Goal: Information Seeking & Learning: Learn about a topic

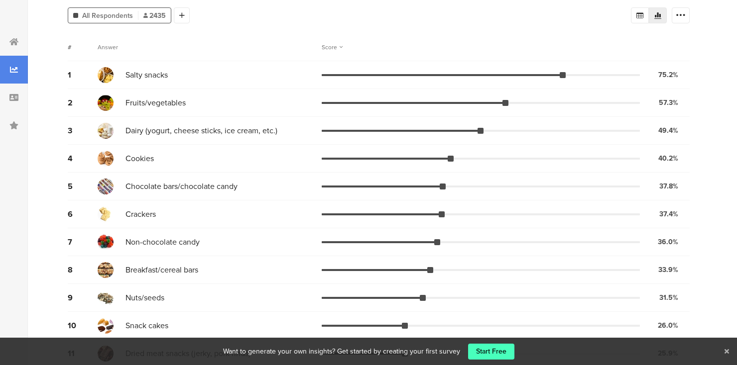
scroll to position [129, 0]
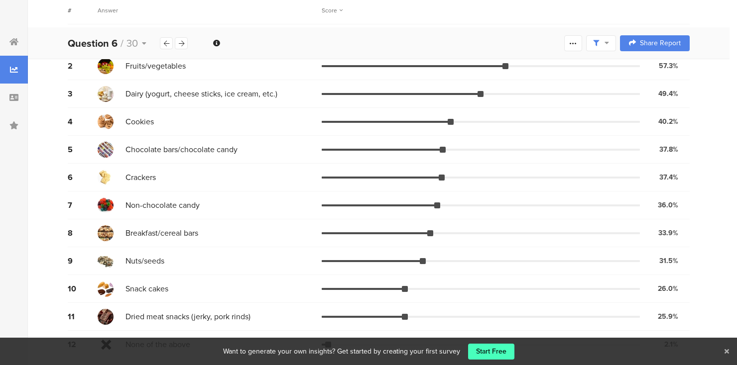
click at [728, 350] on icon at bounding box center [726, 351] width 4 height 6
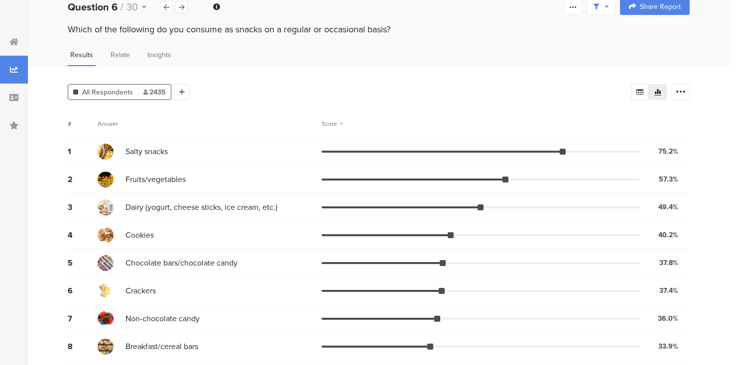
scroll to position [0, 0]
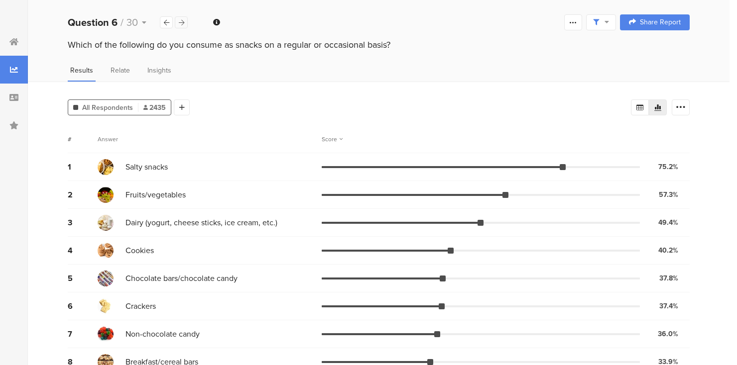
click at [181, 23] on icon at bounding box center [181, 22] width 5 height 6
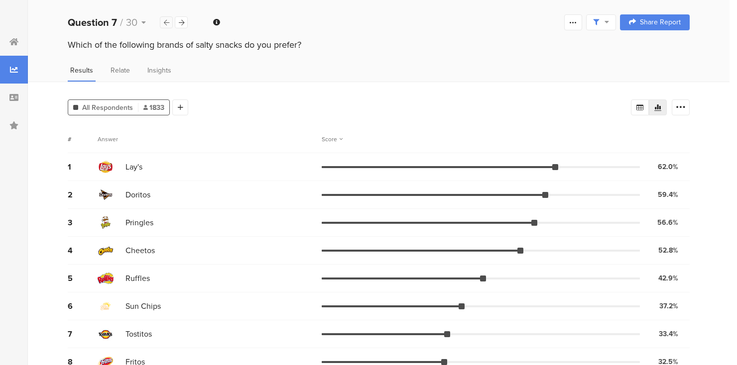
click at [163, 19] on div at bounding box center [166, 22] width 13 height 12
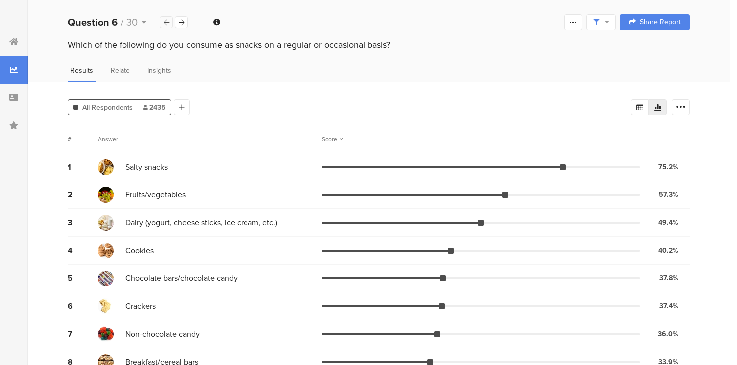
click at [163, 19] on div at bounding box center [166, 22] width 13 height 12
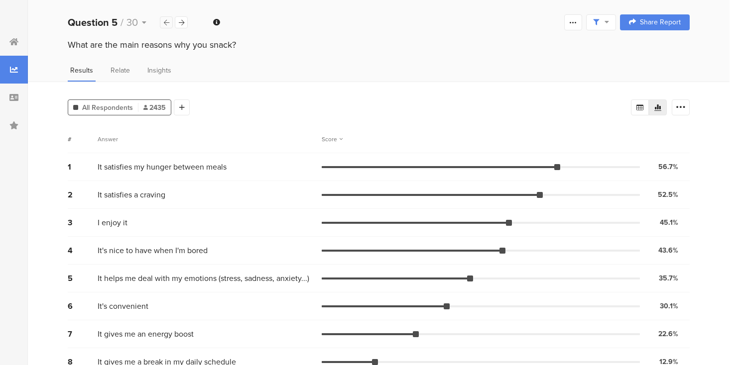
click at [162, 25] on div at bounding box center [166, 22] width 13 height 12
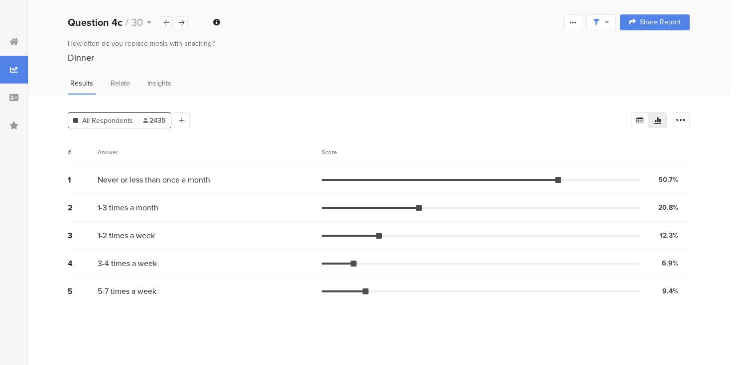
click at [165, 23] on icon at bounding box center [166, 22] width 5 height 6
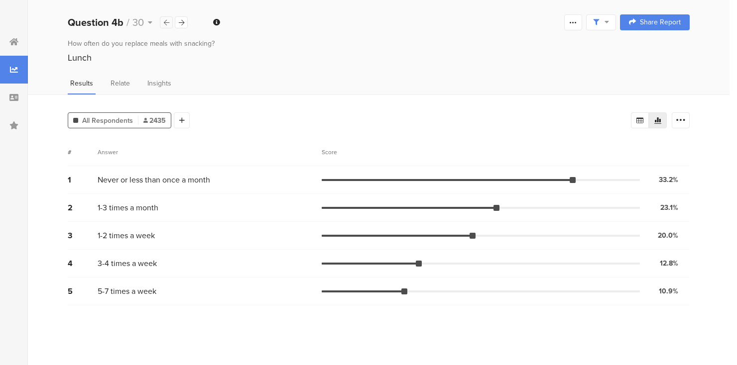
click at [165, 23] on icon at bounding box center [166, 22] width 5 height 6
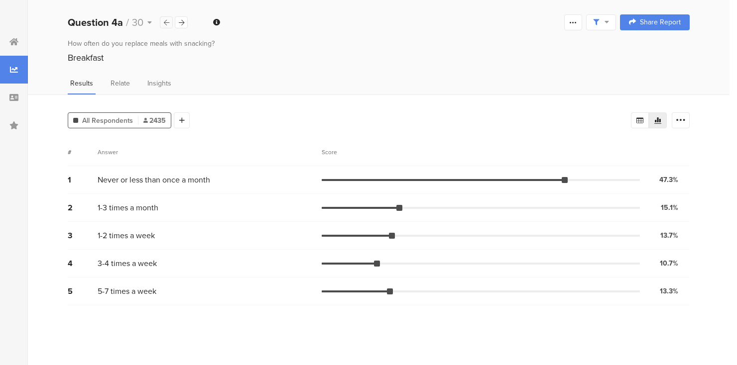
click at [165, 23] on icon at bounding box center [166, 22] width 5 height 6
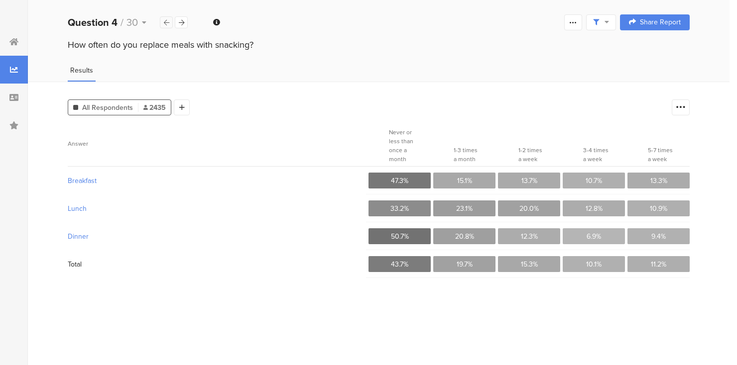
click at [165, 23] on icon at bounding box center [166, 22] width 5 height 6
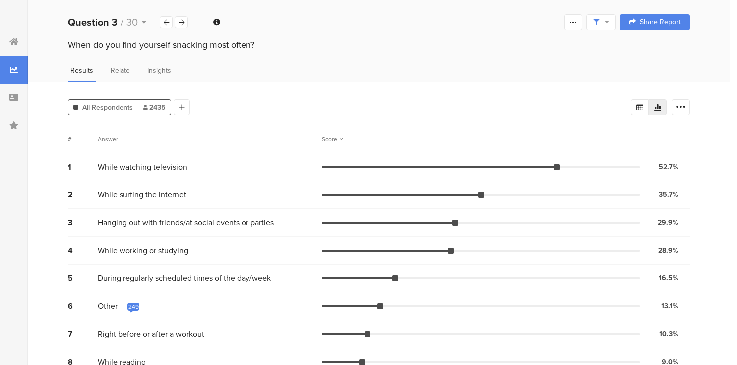
click at [139, 311] on div "249" at bounding box center [133, 307] width 10 height 8
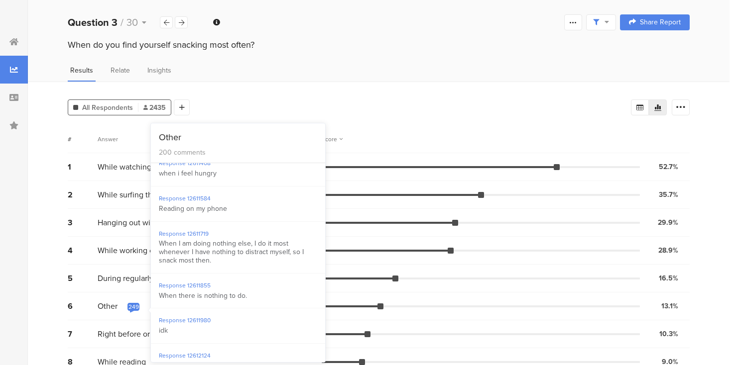
scroll to position [155, 0]
click at [244, 70] on div "Results Relate Insights" at bounding box center [378, 73] width 701 height 16
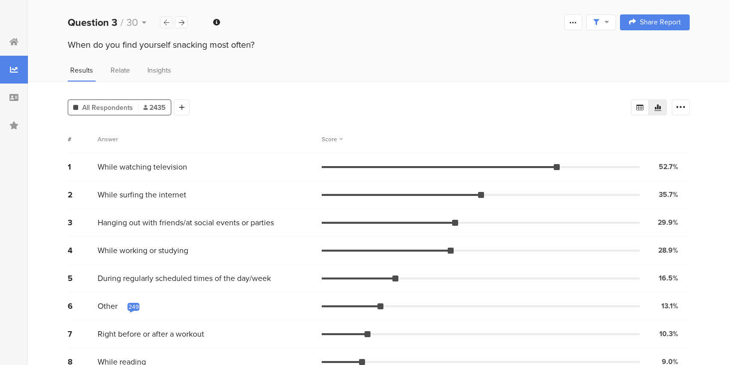
click at [167, 22] on icon at bounding box center [166, 22] width 5 height 6
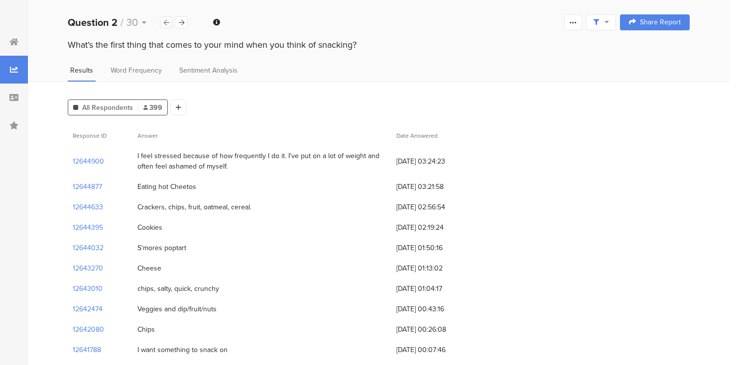
click at [168, 25] on icon at bounding box center [166, 22] width 5 height 6
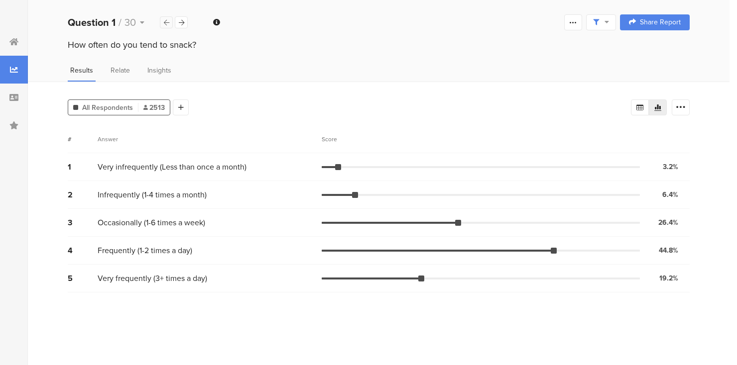
click at [168, 25] on icon at bounding box center [166, 22] width 5 height 6
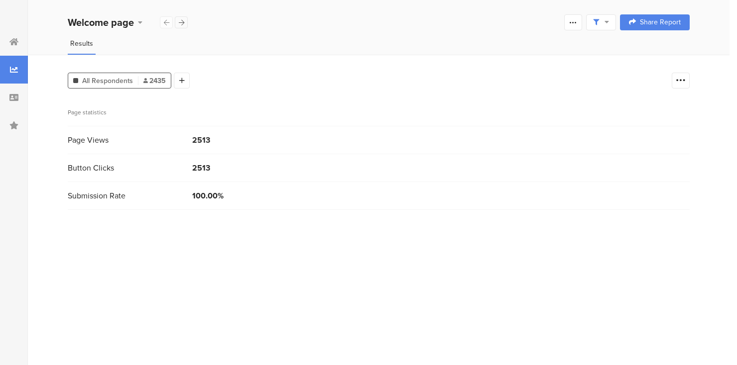
click at [182, 21] on icon at bounding box center [181, 22] width 5 height 6
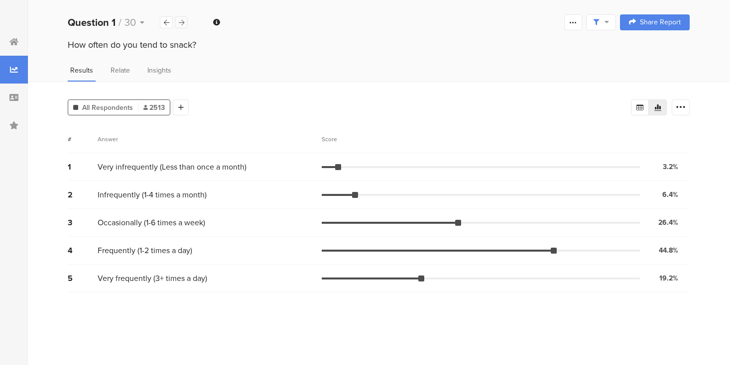
click at [182, 21] on icon at bounding box center [181, 22] width 5 height 6
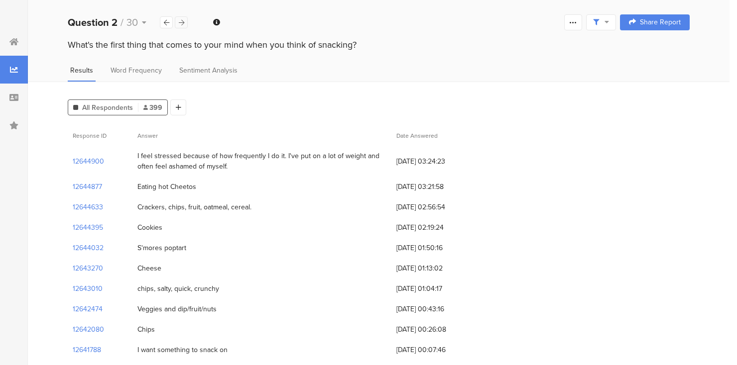
click at [182, 21] on icon at bounding box center [181, 22] width 5 height 6
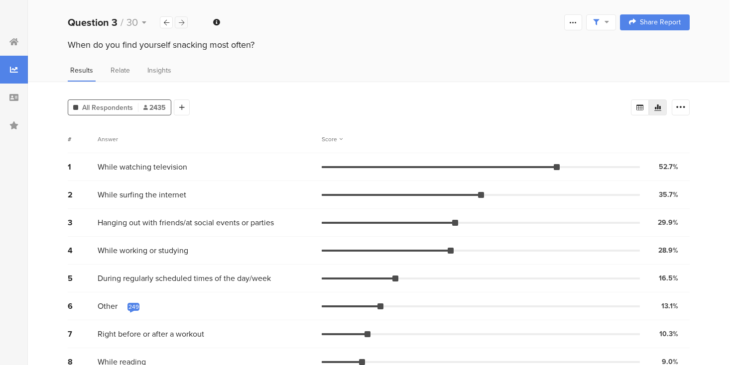
click at [182, 21] on icon at bounding box center [181, 22] width 5 height 6
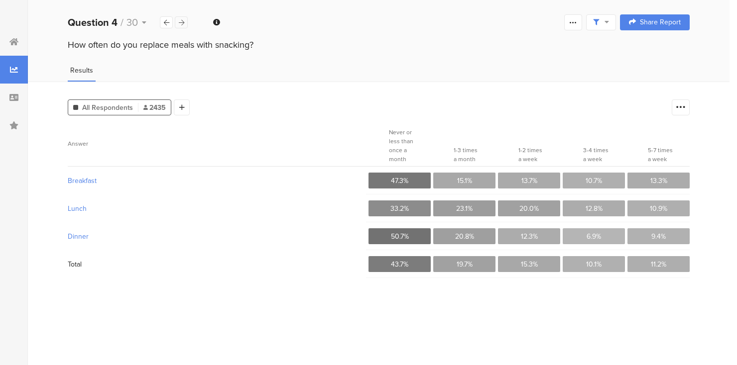
click at [182, 21] on icon at bounding box center [181, 22] width 5 height 6
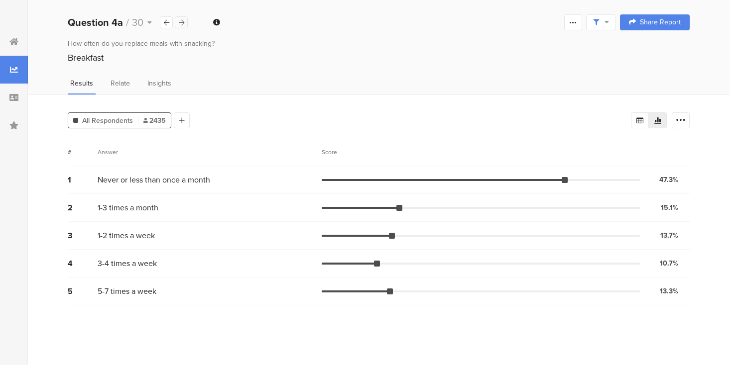
click at [182, 21] on icon at bounding box center [181, 22] width 5 height 6
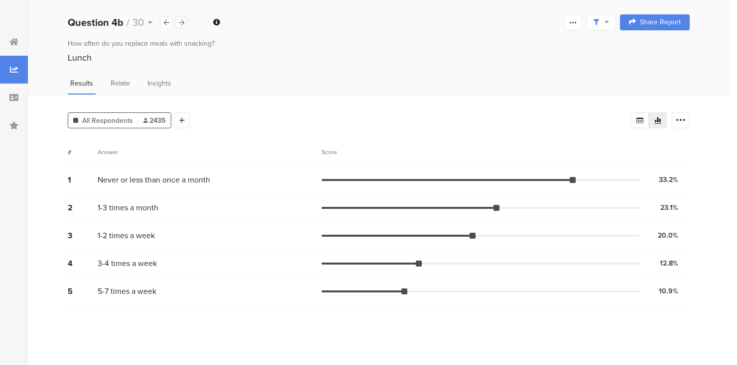
click at [182, 21] on icon at bounding box center [181, 22] width 5 height 6
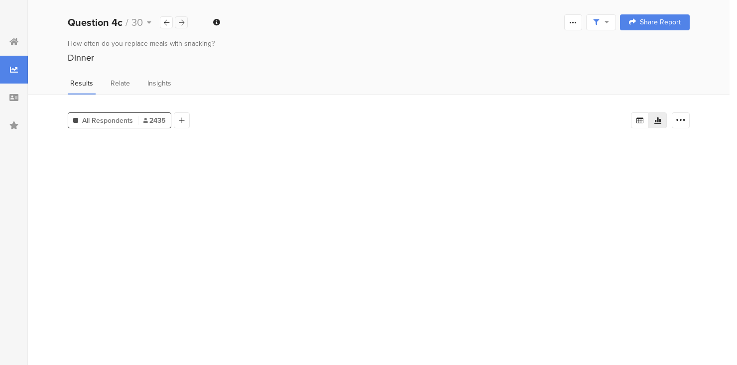
click at [182, 21] on icon at bounding box center [181, 22] width 5 height 6
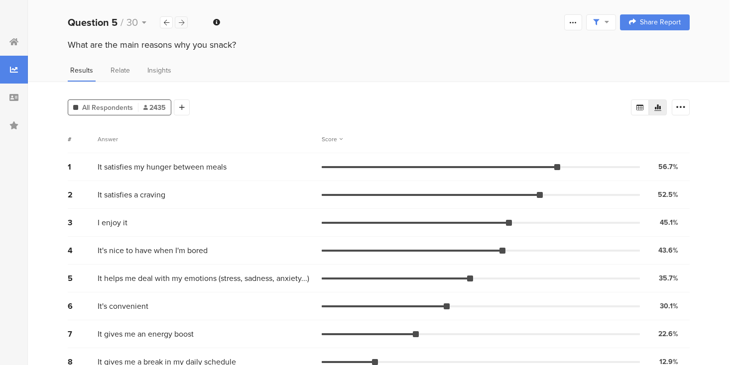
click at [182, 21] on icon at bounding box center [181, 22] width 5 height 6
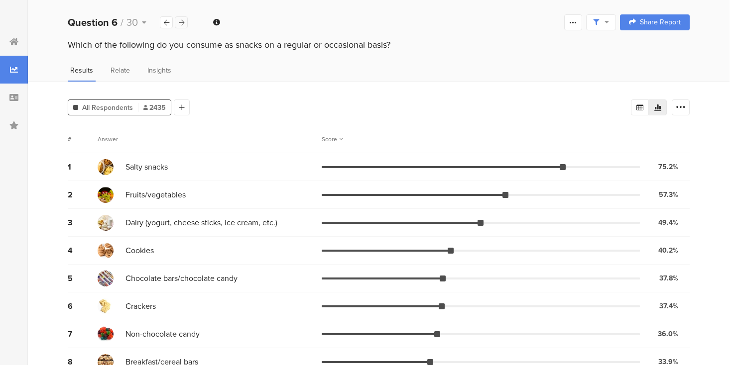
click at [182, 21] on icon at bounding box center [181, 22] width 5 height 6
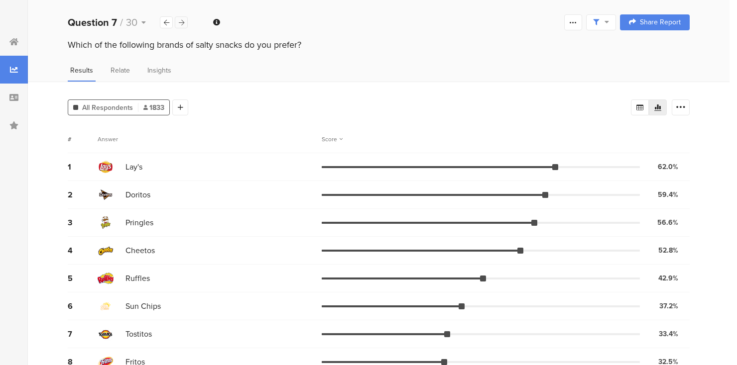
click at [182, 21] on icon at bounding box center [181, 22] width 5 height 6
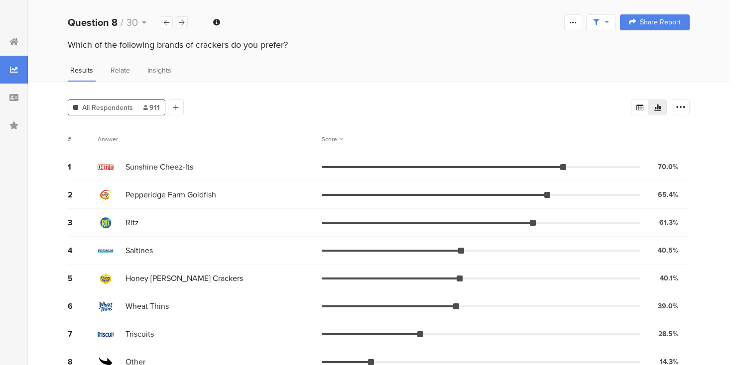
click at [182, 21] on icon at bounding box center [181, 22] width 5 height 6
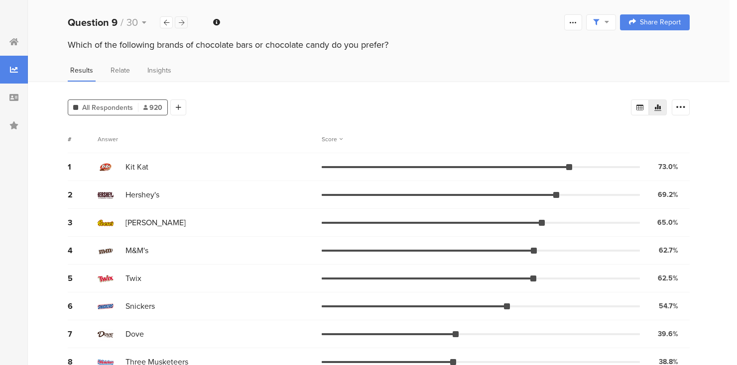
click at [182, 21] on icon at bounding box center [181, 22] width 5 height 6
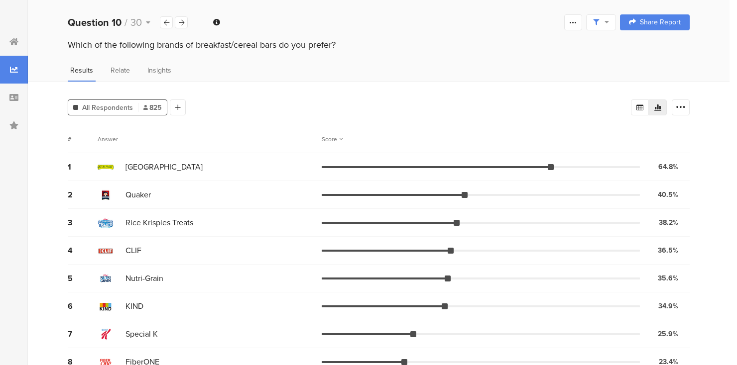
drag, startPoint x: 185, startPoint y: 21, endPoint x: 173, endPoint y: 4, distance: 20.6
click at [182, 20] on div at bounding box center [181, 22] width 13 height 12
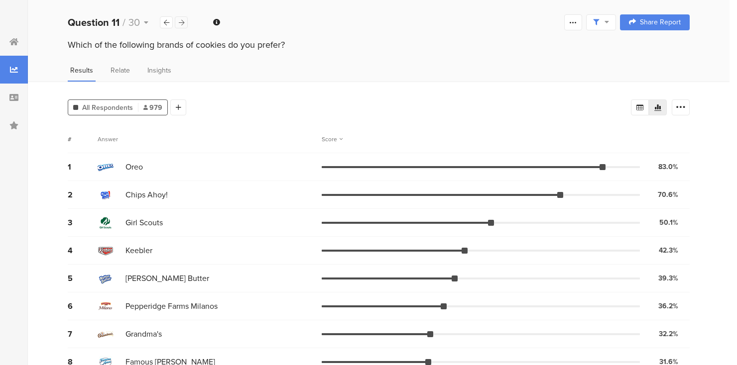
click at [183, 21] on icon at bounding box center [181, 22] width 5 height 6
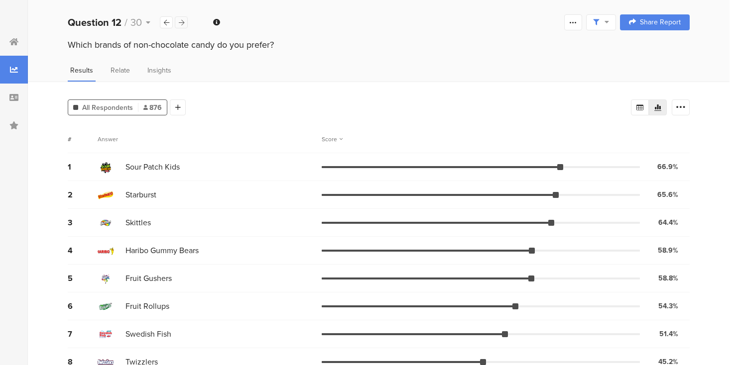
click at [183, 21] on icon at bounding box center [181, 22] width 5 height 6
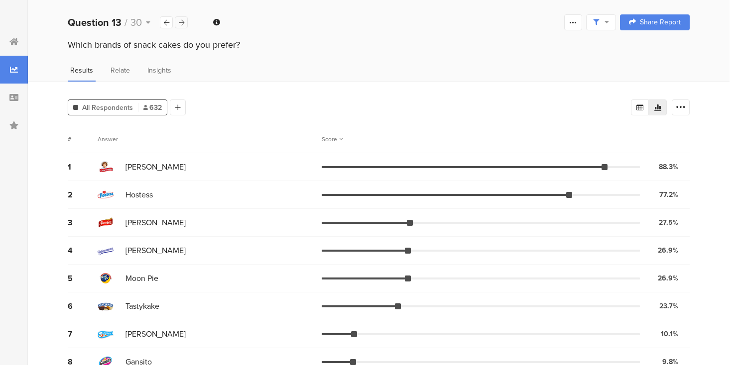
click at [183, 21] on icon at bounding box center [181, 22] width 5 height 6
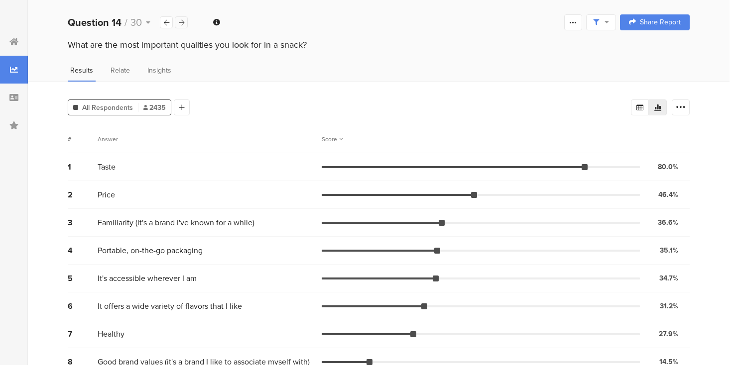
click at [179, 23] on icon at bounding box center [181, 22] width 5 height 6
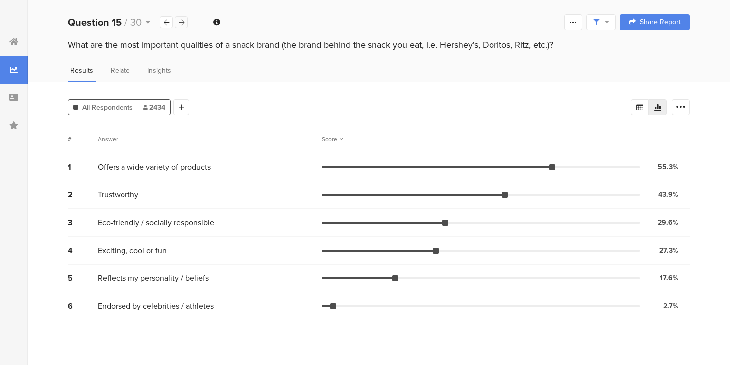
click at [179, 23] on icon at bounding box center [181, 22] width 5 height 6
